Goal: Information Seeking & Learning: Learn about a topic

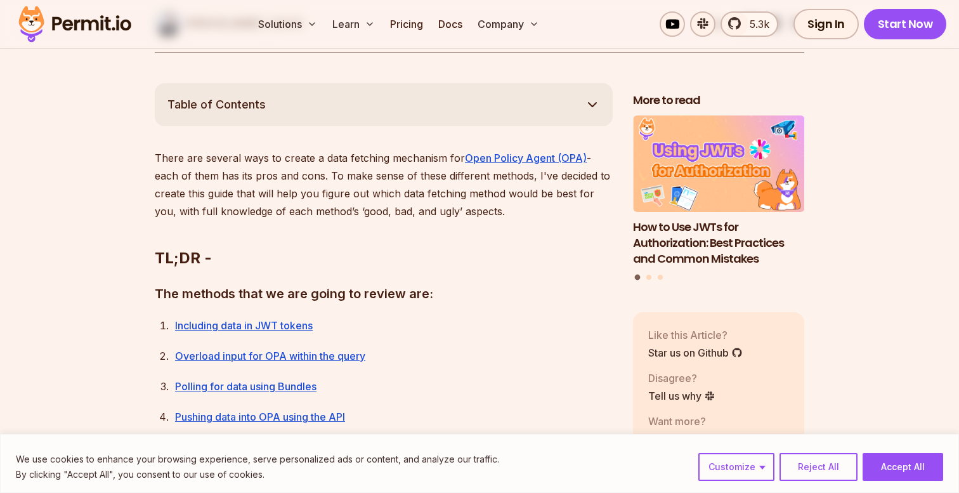
scroll to position [681, 0]
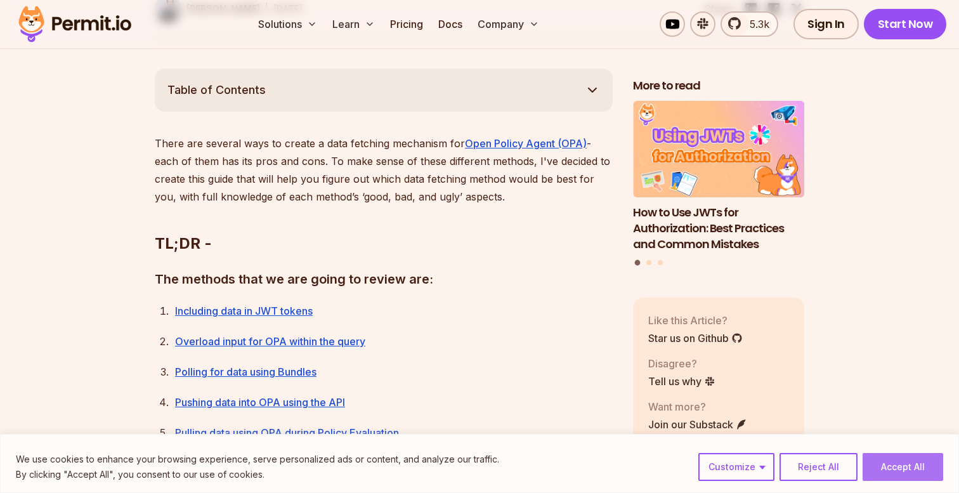
click at [889, 464] on button "Accept All" at bounding box center [903, 467] width 81 height 28
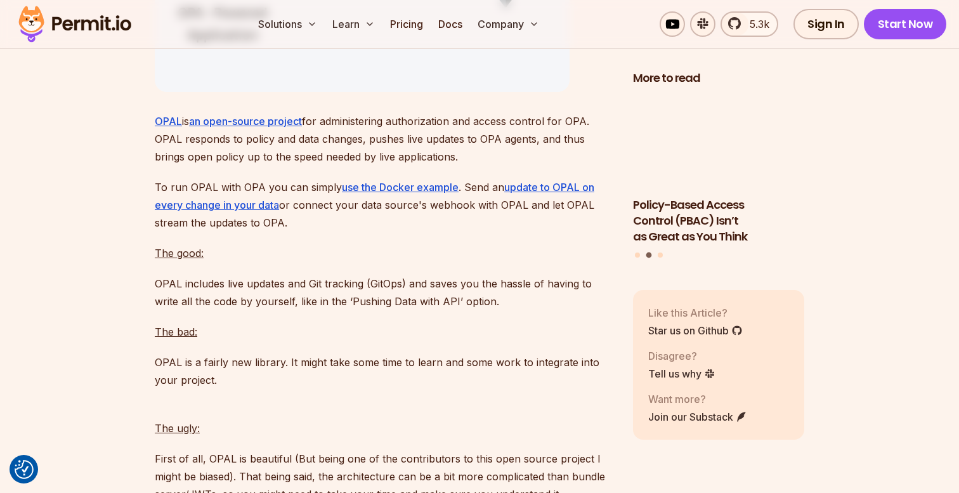
scroll to position [8449, 0]
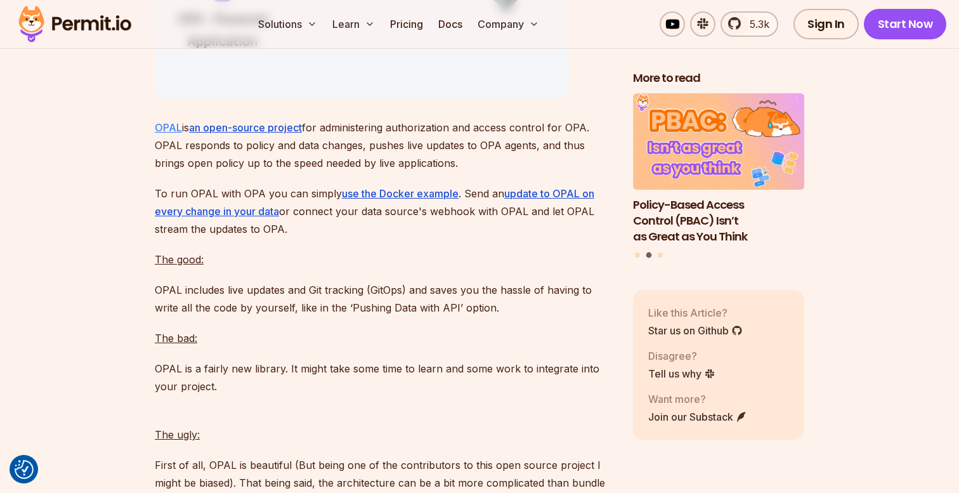
click at [166, 134] on link "OPAL" at bounding box center [168, 127] width 27 height 13
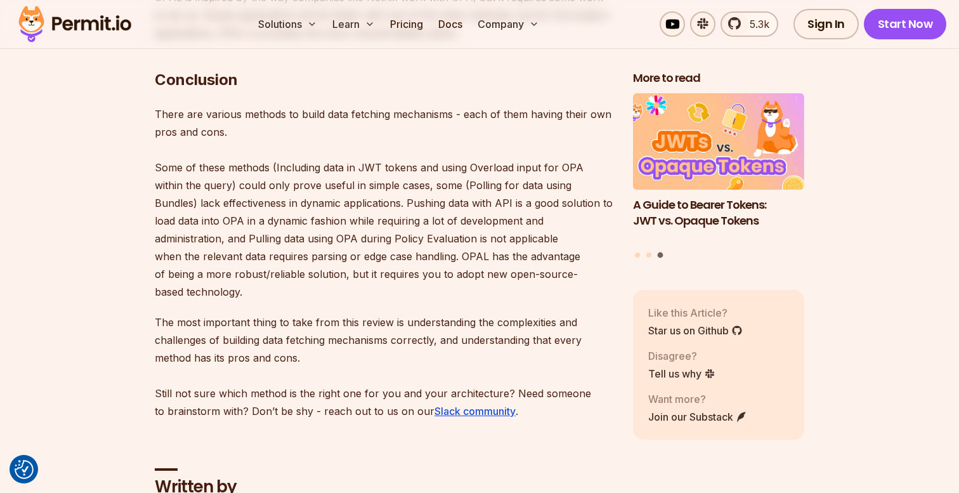
scroll to position [9040, 0]
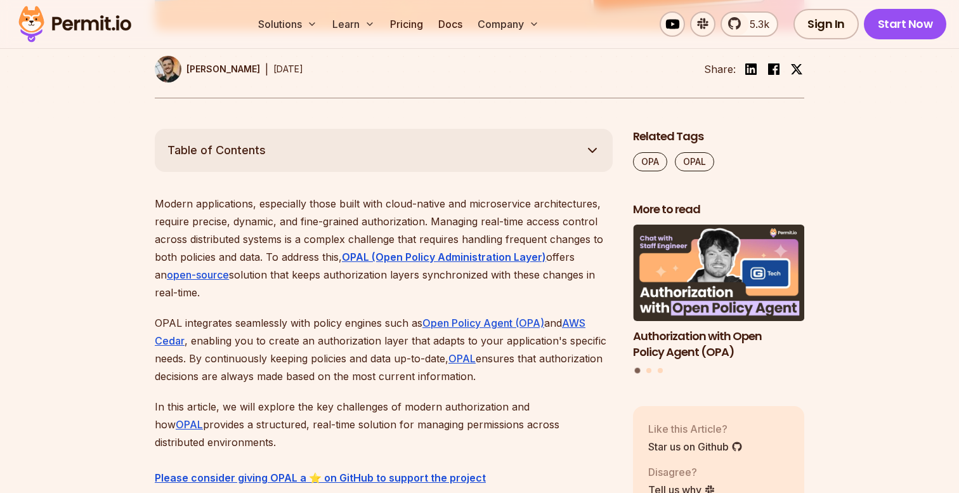
scroll to position [749, 0]
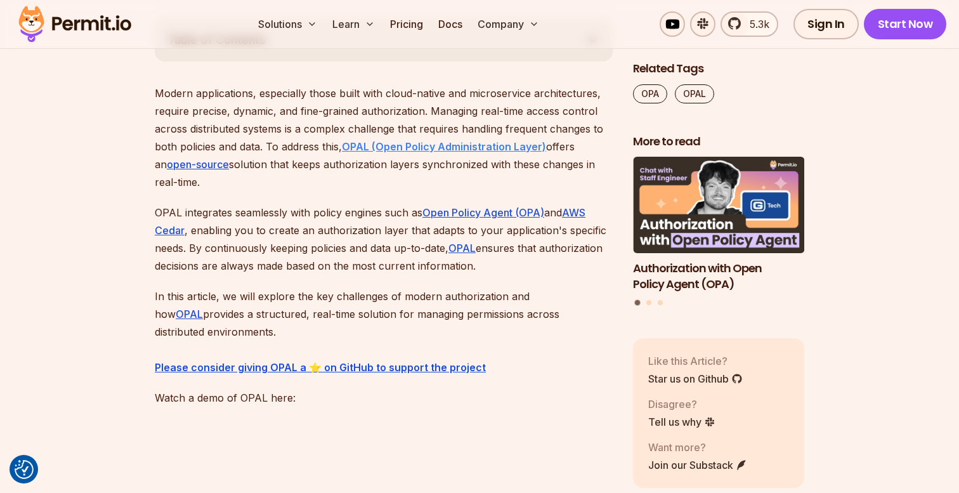
click at [487, 142] on strong "OPAL (Open Policy Administration Layer)" at bounding box center [444, 146] width 204 height 13
